Goal: Information Seeking & Learning: Learn about a topic

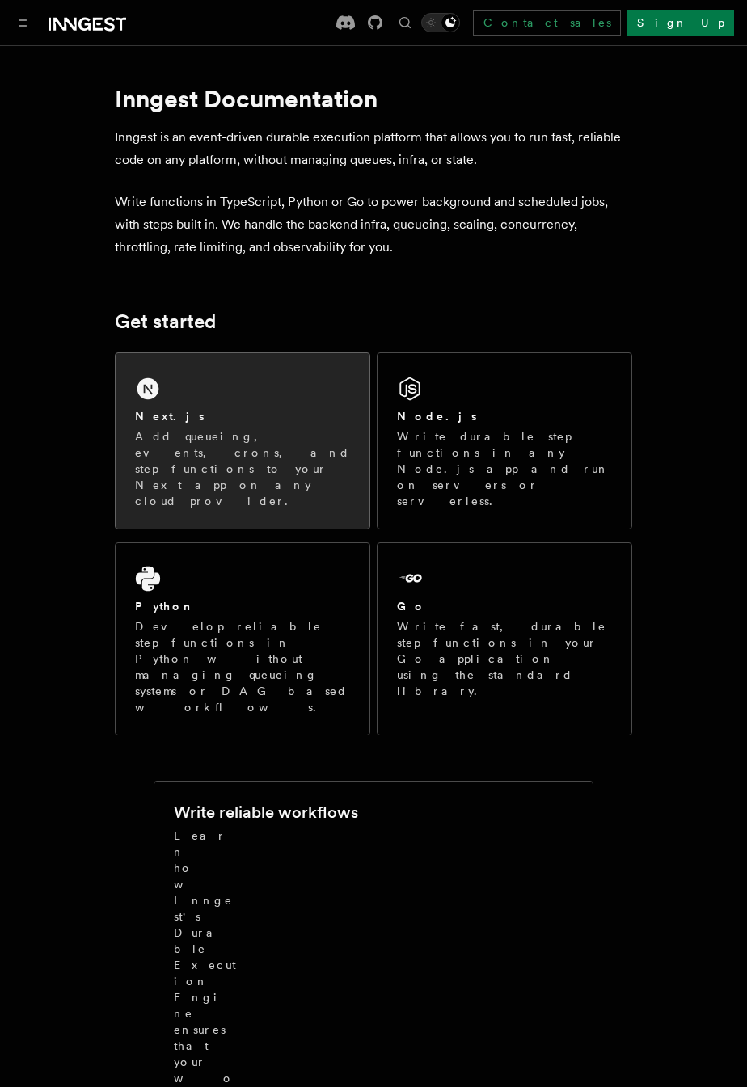
click at [322, 420] on div "Next.js" at bounding box center [242, 416] width 215 height 17
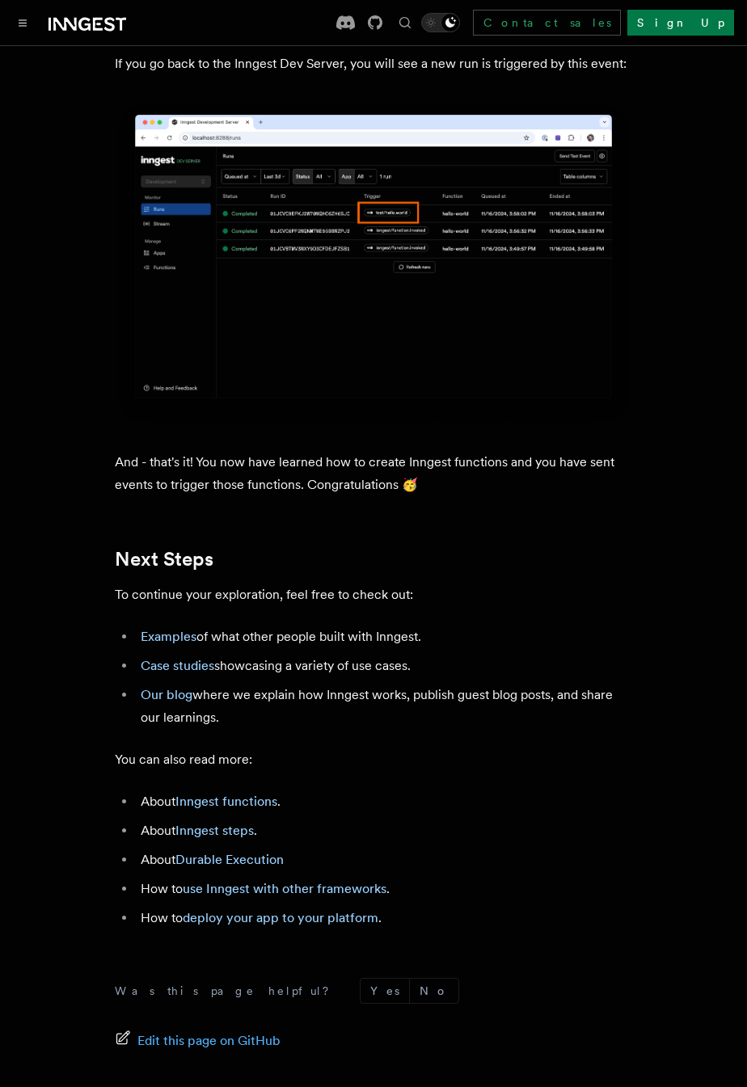
scroll to position [8939, 0]
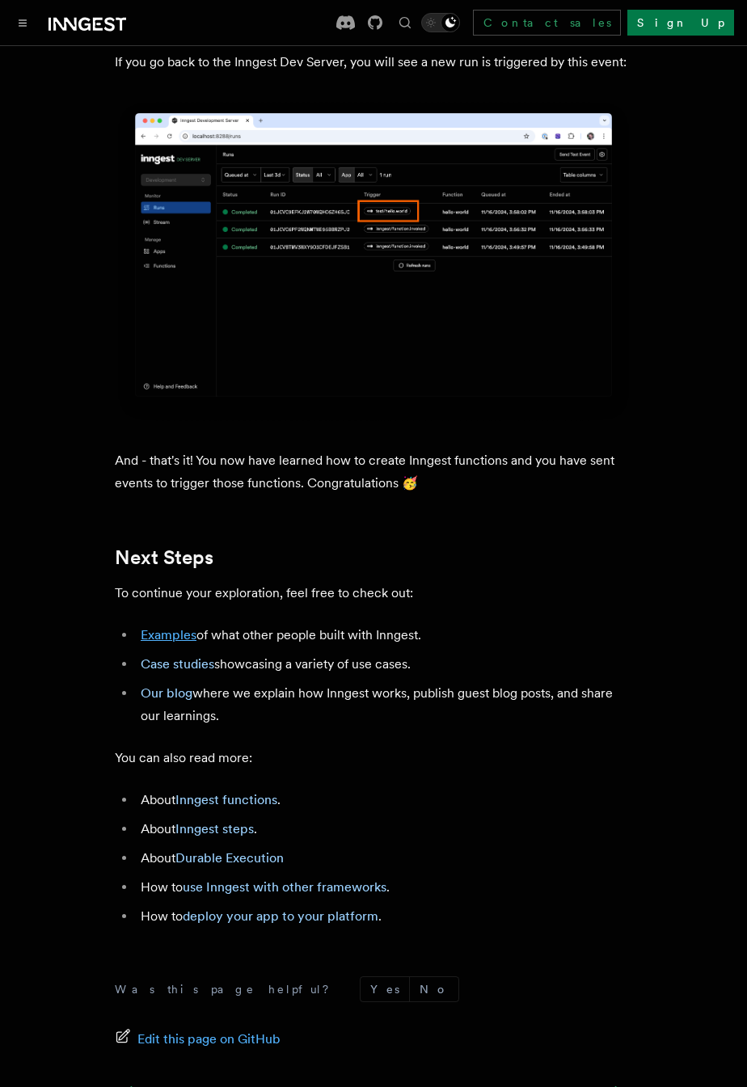
click at [157, 627] on link "Examples" at bounding box center [169, 634] width 56 height 15
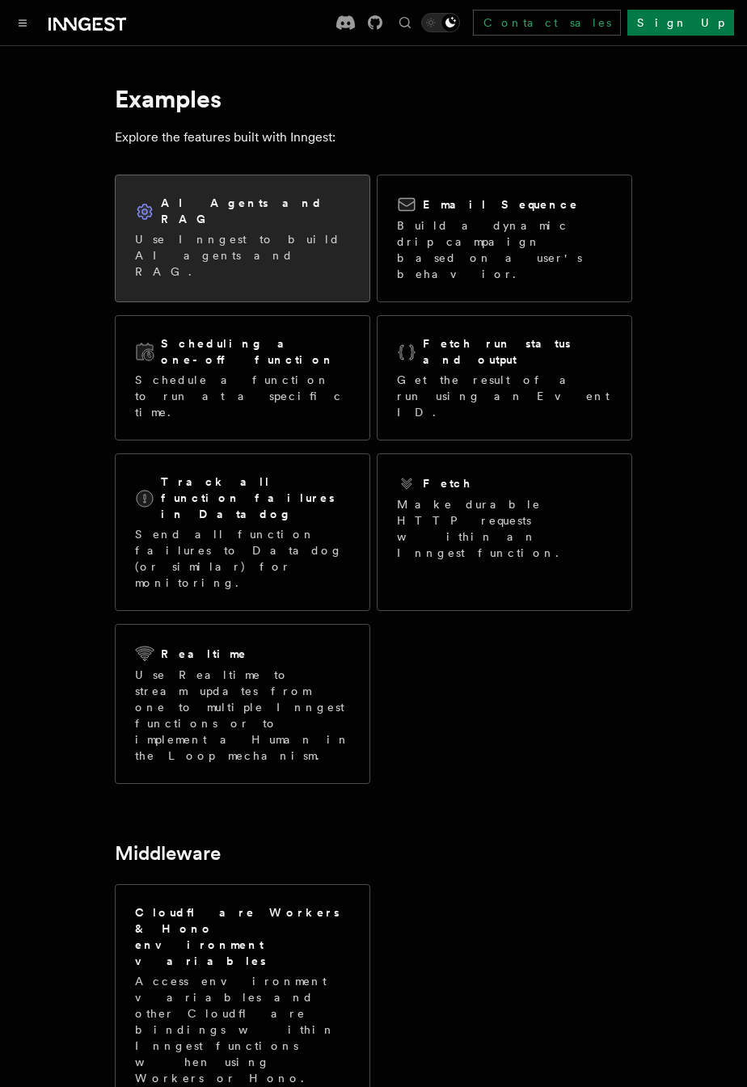
click at [159, 236] on div "AI Agents and RAG Use Inngest to build AI agents and RAG." at bounding box center [243, 237] width 254 height 124
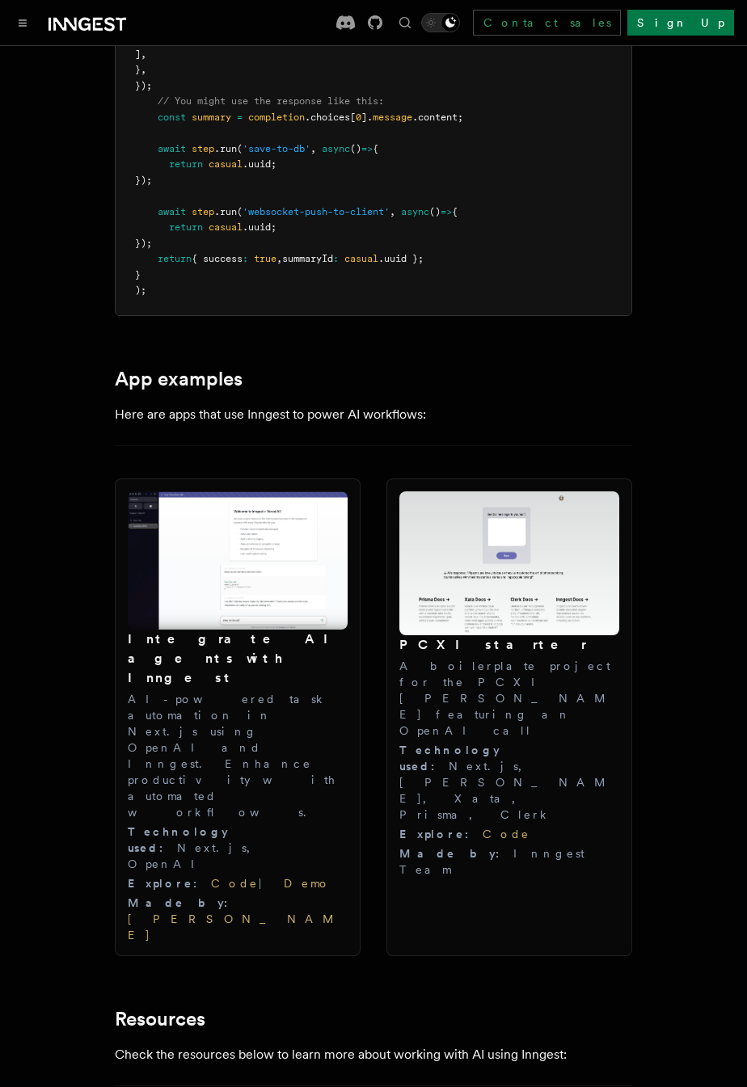
scroll to position [1518, 0]
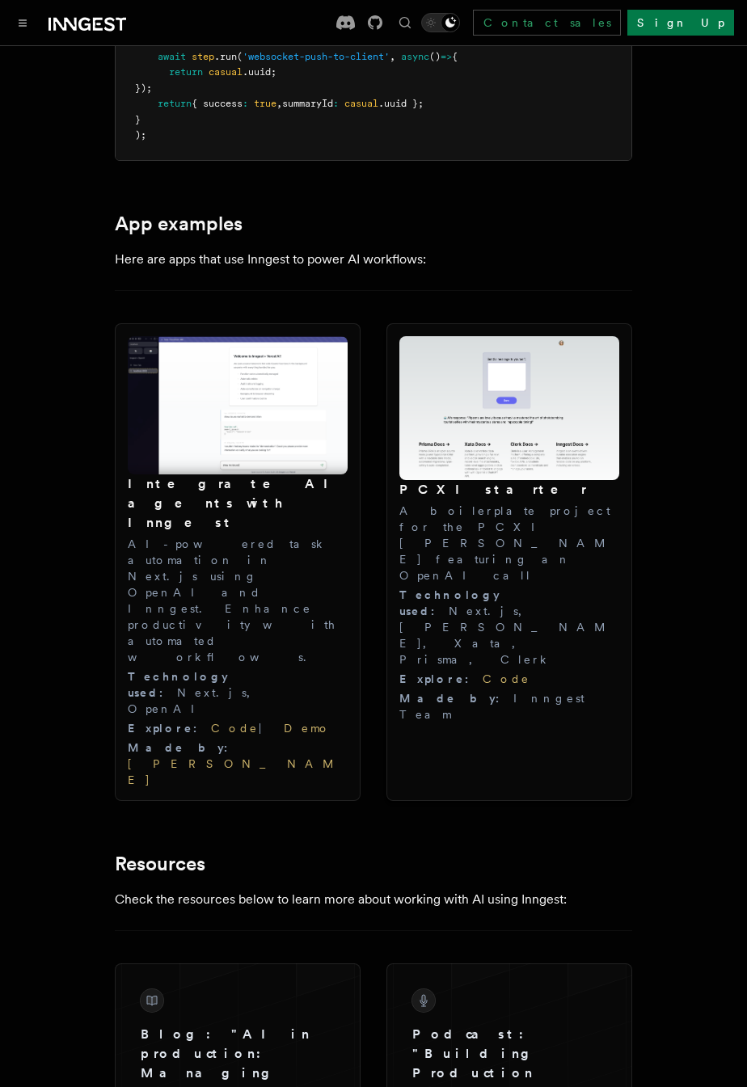
click at [582, 503] on p "A boilerplate project for the PCXI [PERSON_NAME] featuring an OpenAI call" at bounding box center [509, 543] width 220 height 81
click at [544, 528] on p "A boilerplate project for the PCXI [PERSON_NAME] featuring an OpenAI call" at bounding box center [509, 543] width 220 height 81
click at [482, 672] on link "Code" at bounding box center [506, 678] width 48 height 13
